Goal: Task Accomplishment & Management: Complete application form

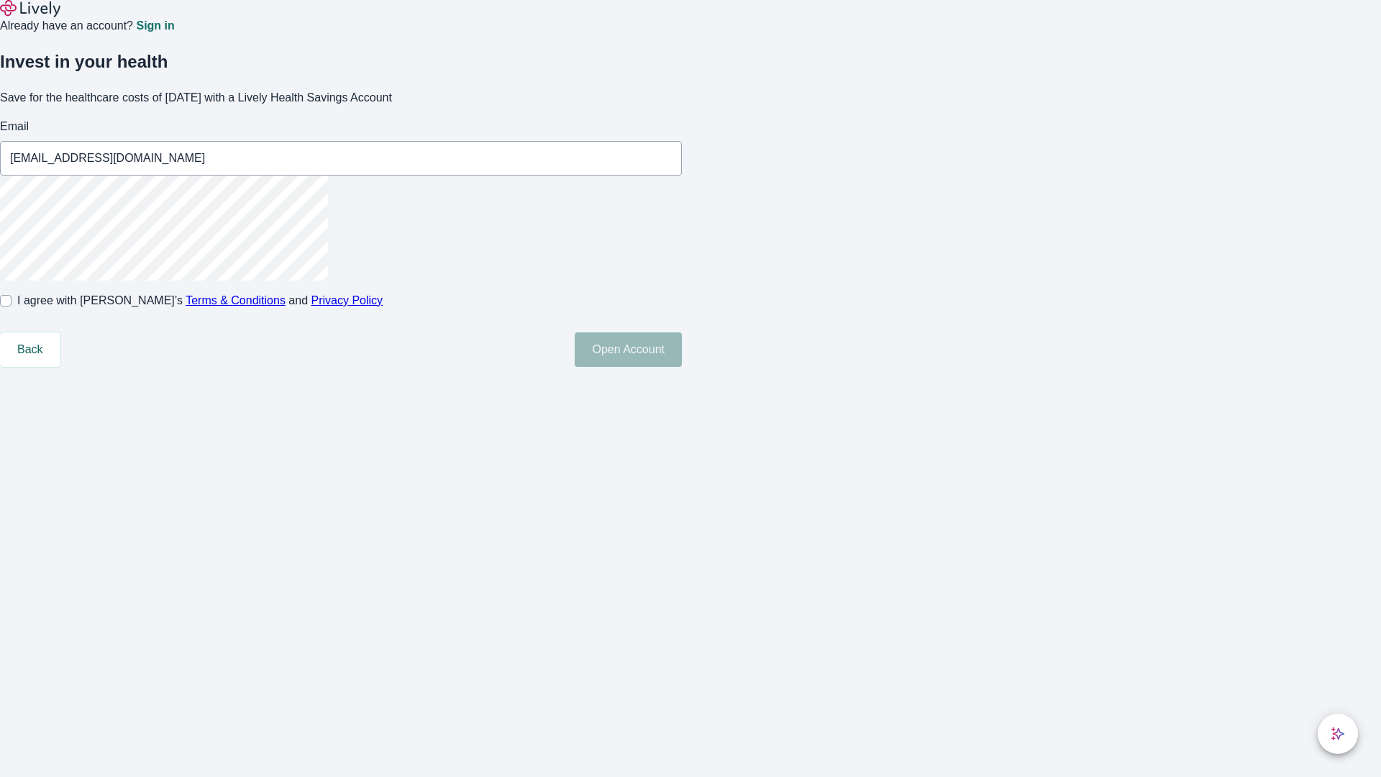
click at [12, 306] on input "I agree with Lively’s Terms & Conditions and Privacy Policy" at bounding box center [6, 301] width 12 height 12
checkbox input "true"
click at [682, 367] on button "Open Account" at bounding box center [628, 349] width 107 height 35
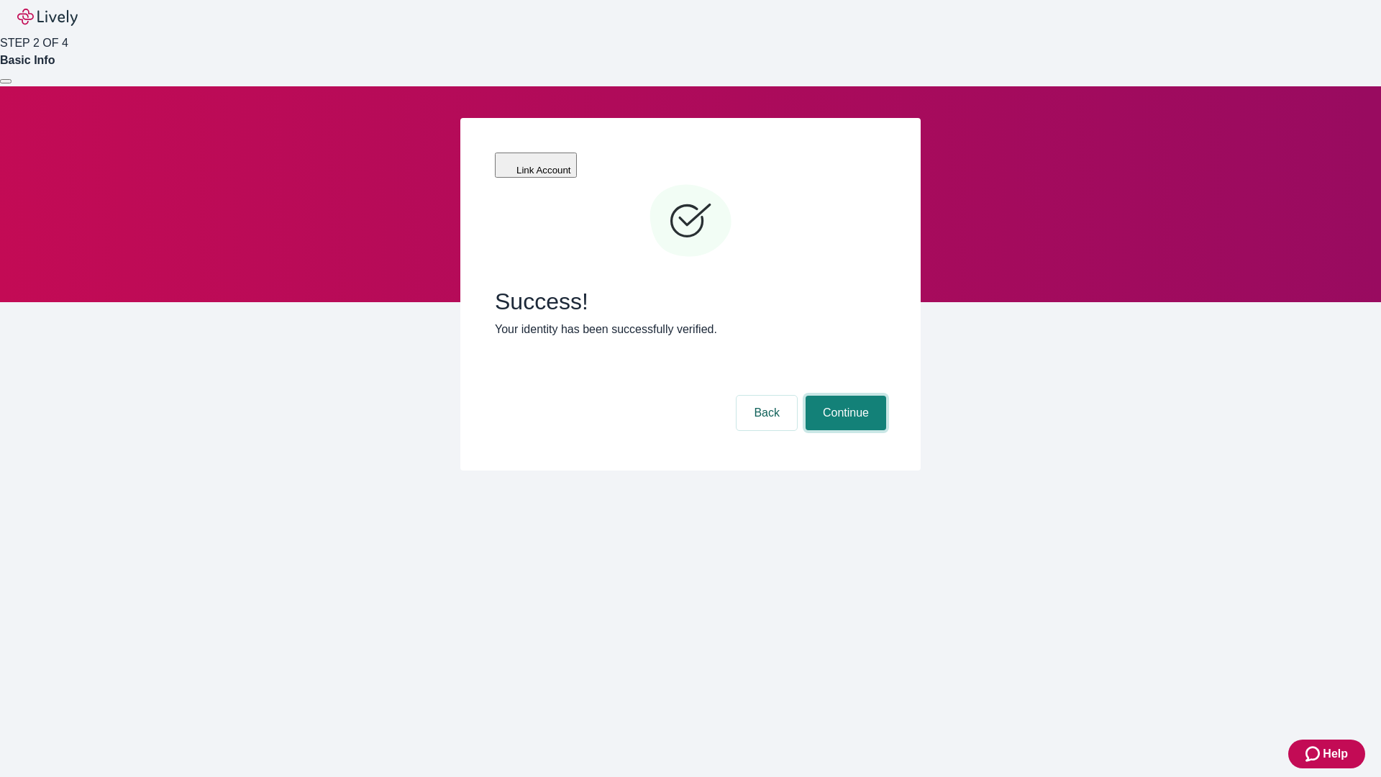
click at [843, 395] on button "Continue" at bounding box center [845, 412] width 81 height 35
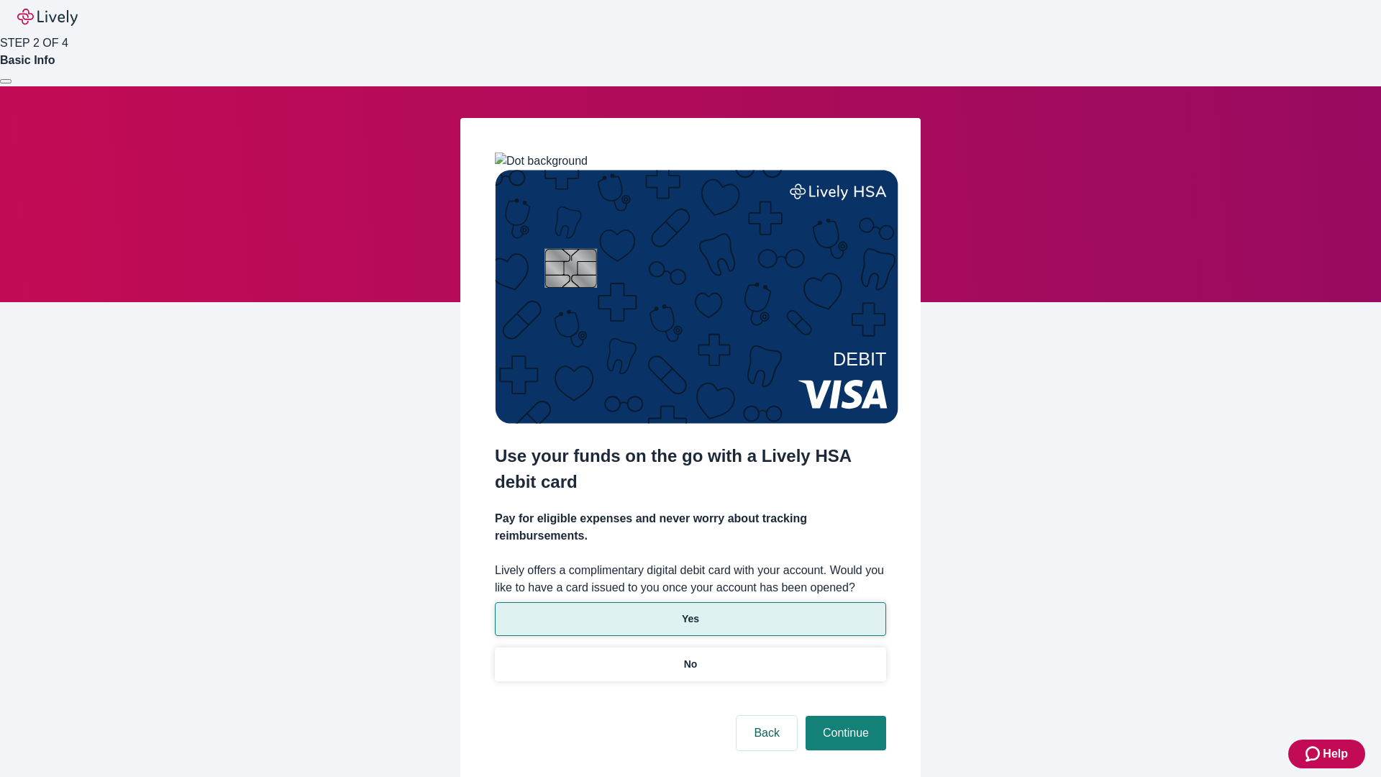
click at [690, 611] on p "Yes" at bounding box center [690, 618] width 17 height 15
click at [843, 715] on button "Continue" at bounding box center [845, 732] width 81 height 35
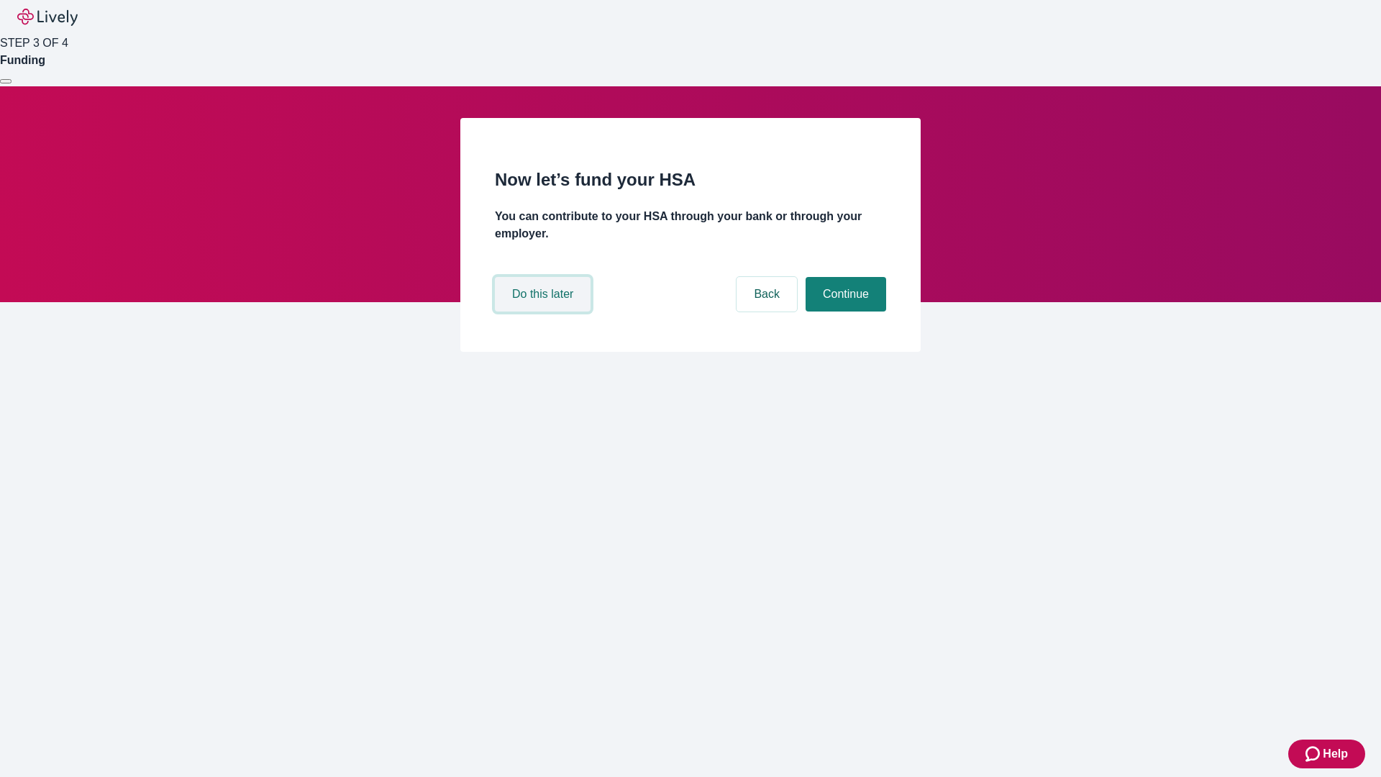
click at [544, 311] on button "Do this later" at bounding box center [543, 294] width 96 height 35
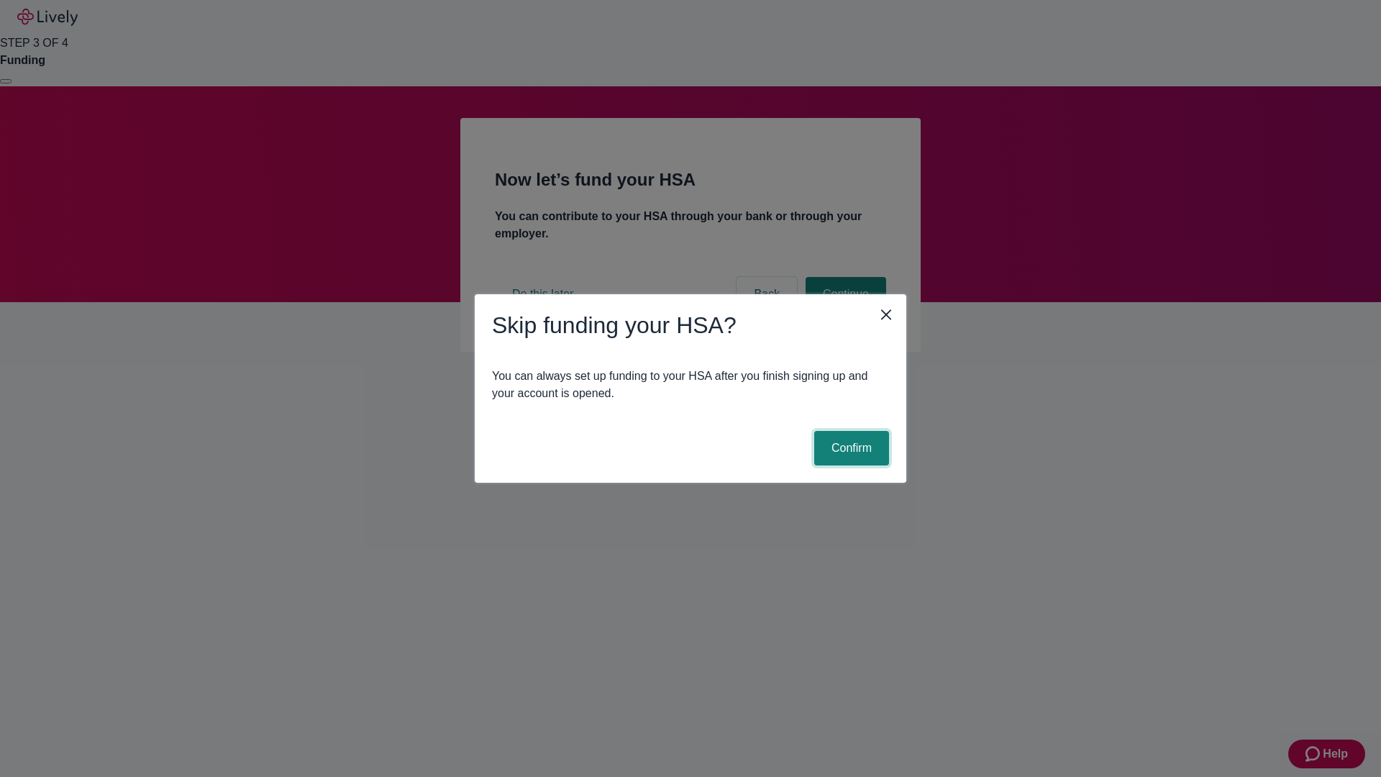
click at [849, 448] on button "Confirm" at bounding box center [851, 448] width 75 height 35
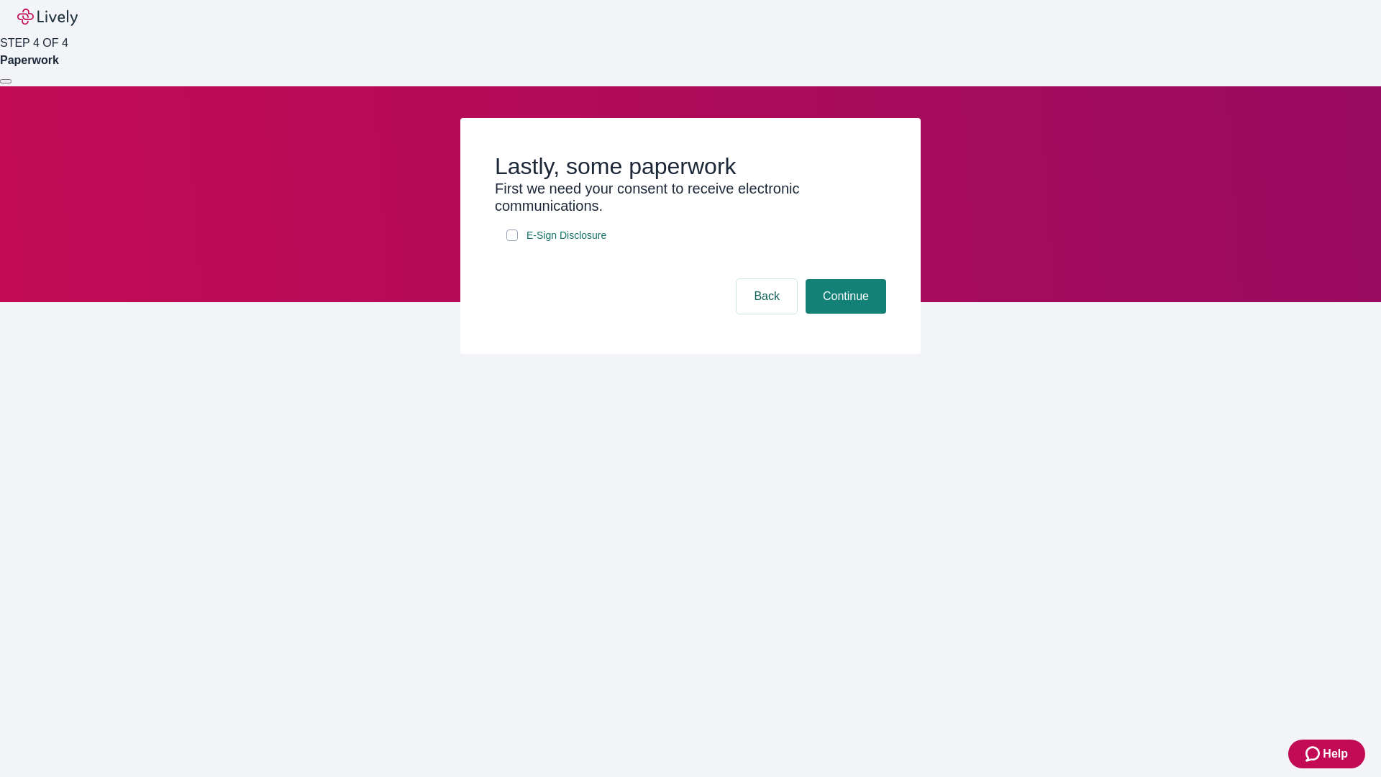
click at [512, 241] on input "E-Sign Disclosure" at bounding box center [512, 235] width 12 height 12
checkbox input "true"
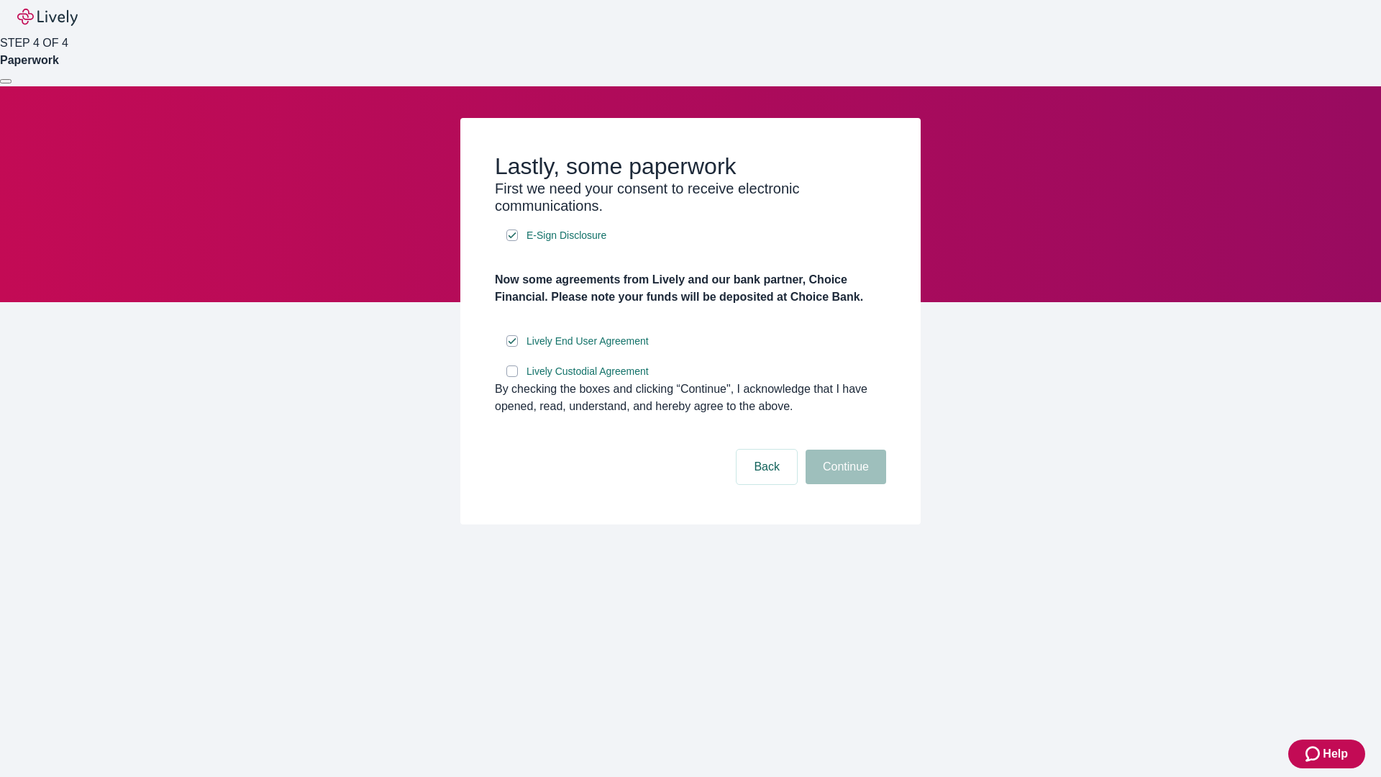
click at [512, 377] on input "Lively Custodial Agreement" at bounding box center [512, 371] width 12 height 12
checkbox input "true"
click at [843, 484] on button "Continue" at bounding box center [845, 466] width 81 height 35
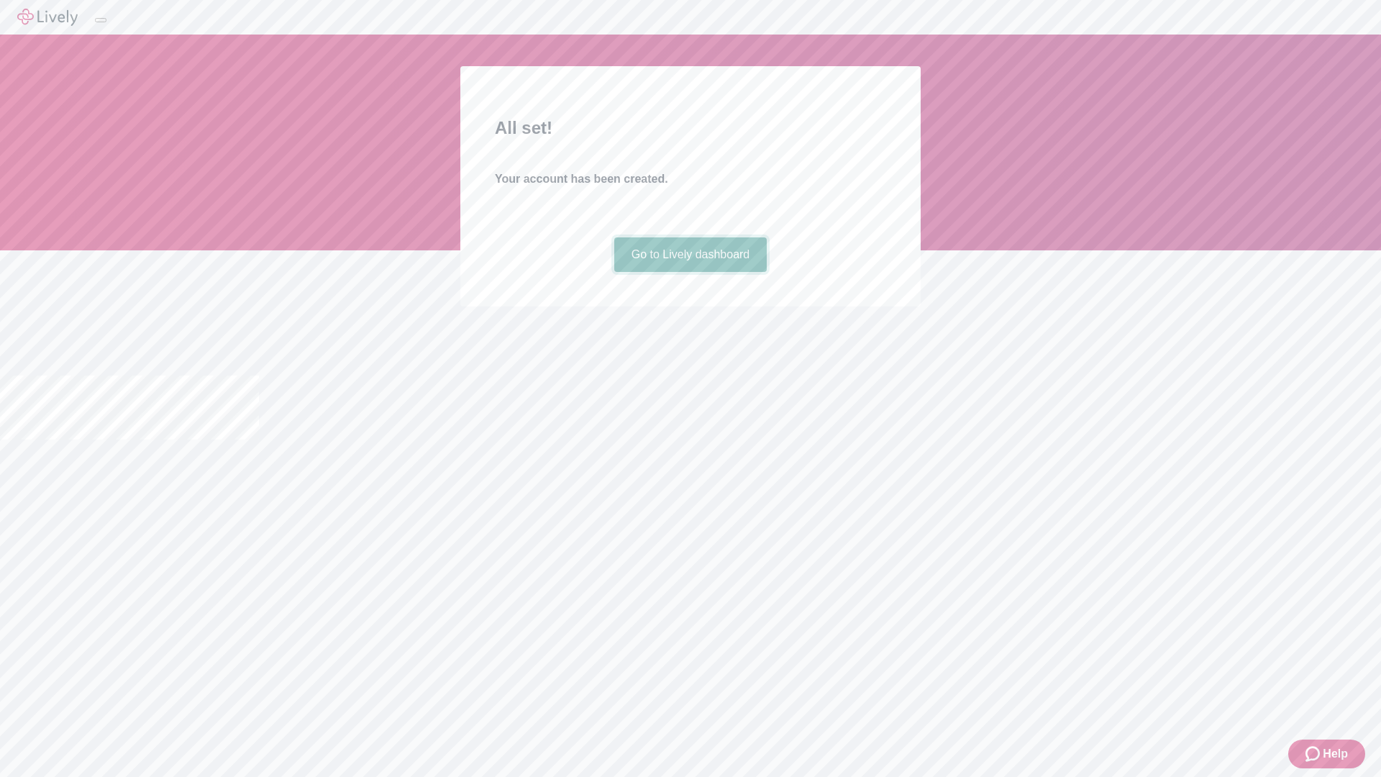
click at [690, 272] on link "Go to Lively dashboard" at bounding box center [690, 254] width 153 height 35
